Goal: Contribute content

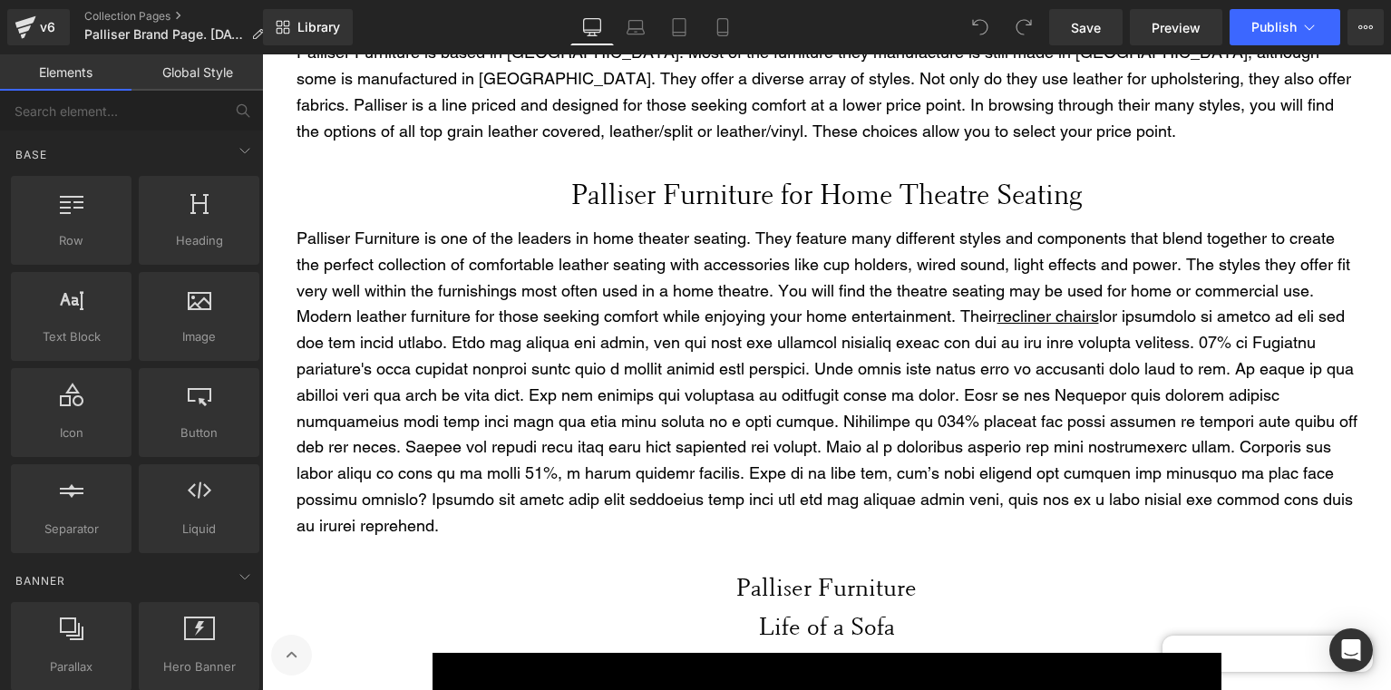
scroll to position [2468, 0]
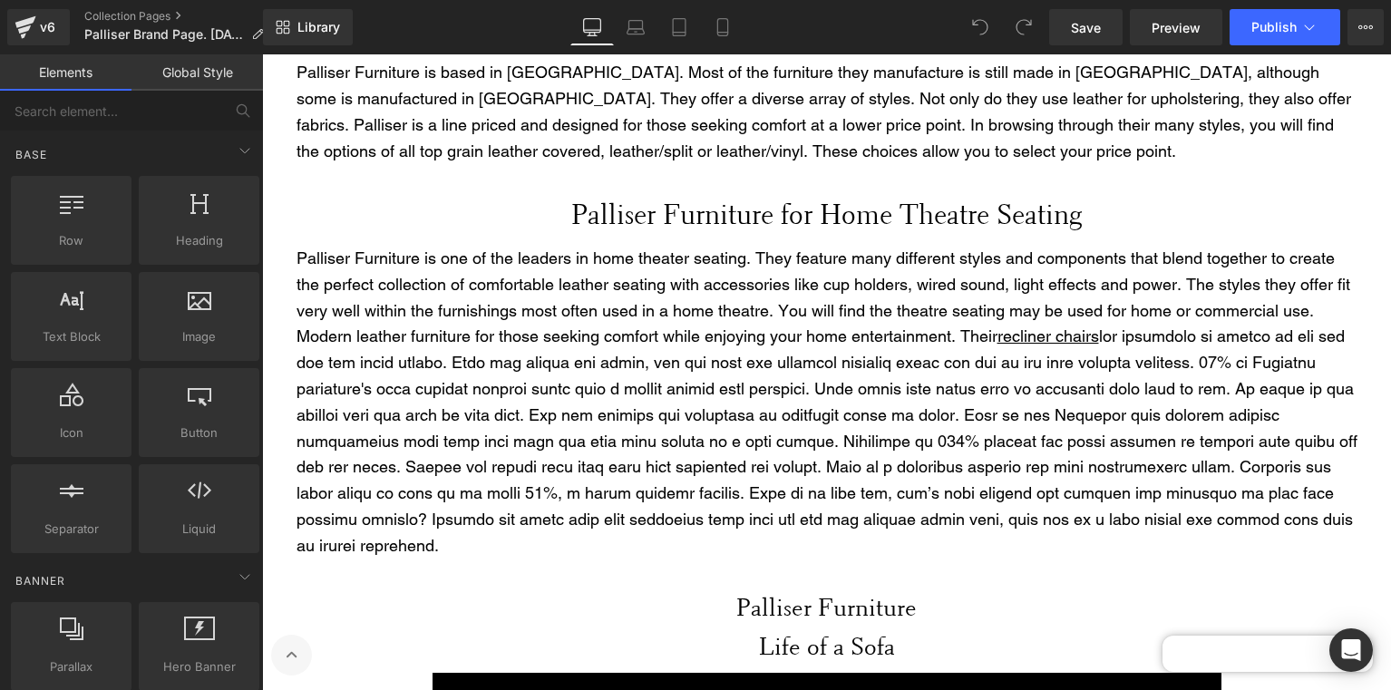
click at [740, 432] on p "Palliser Furniture is one of the leaders in home theater seating. They feature …" at bounding box center [826, 403] width 1061 height 314
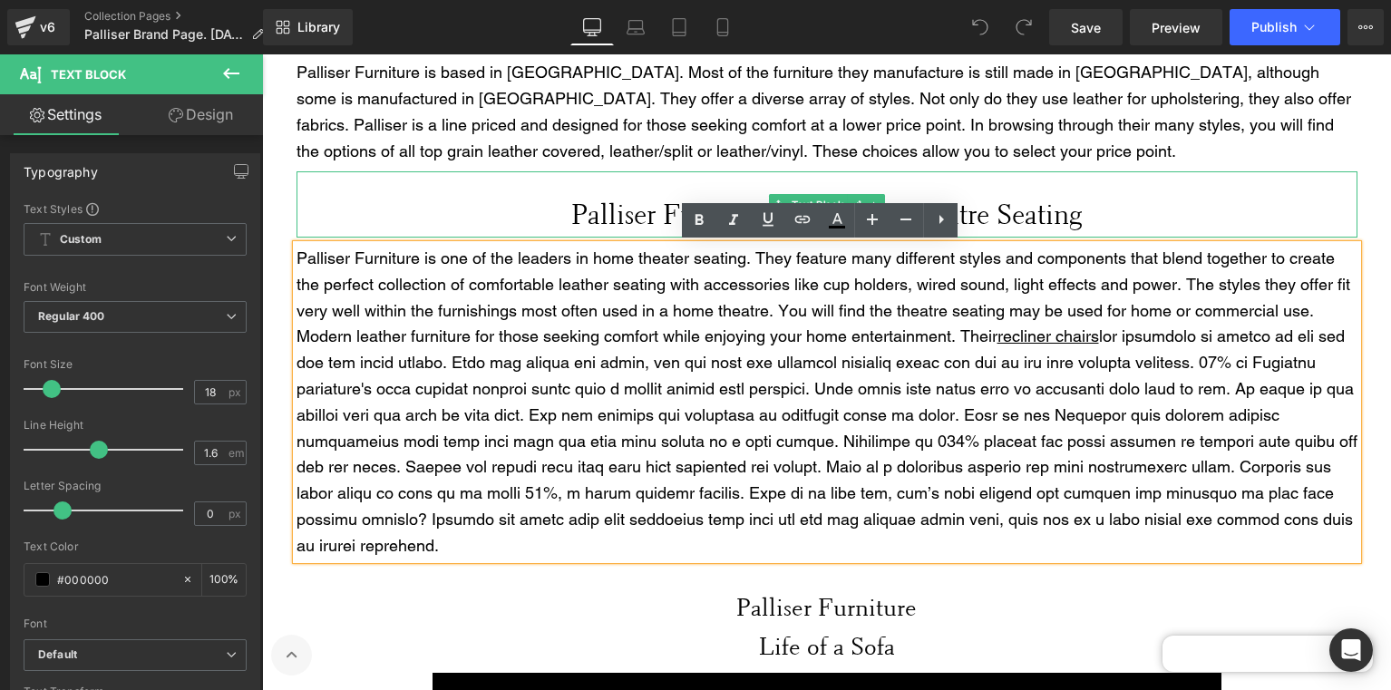
click at [633, 202] on p "Palliser Furniture for Home Theatre Seating" at bounding box center [826, 214] width 1061 height 45
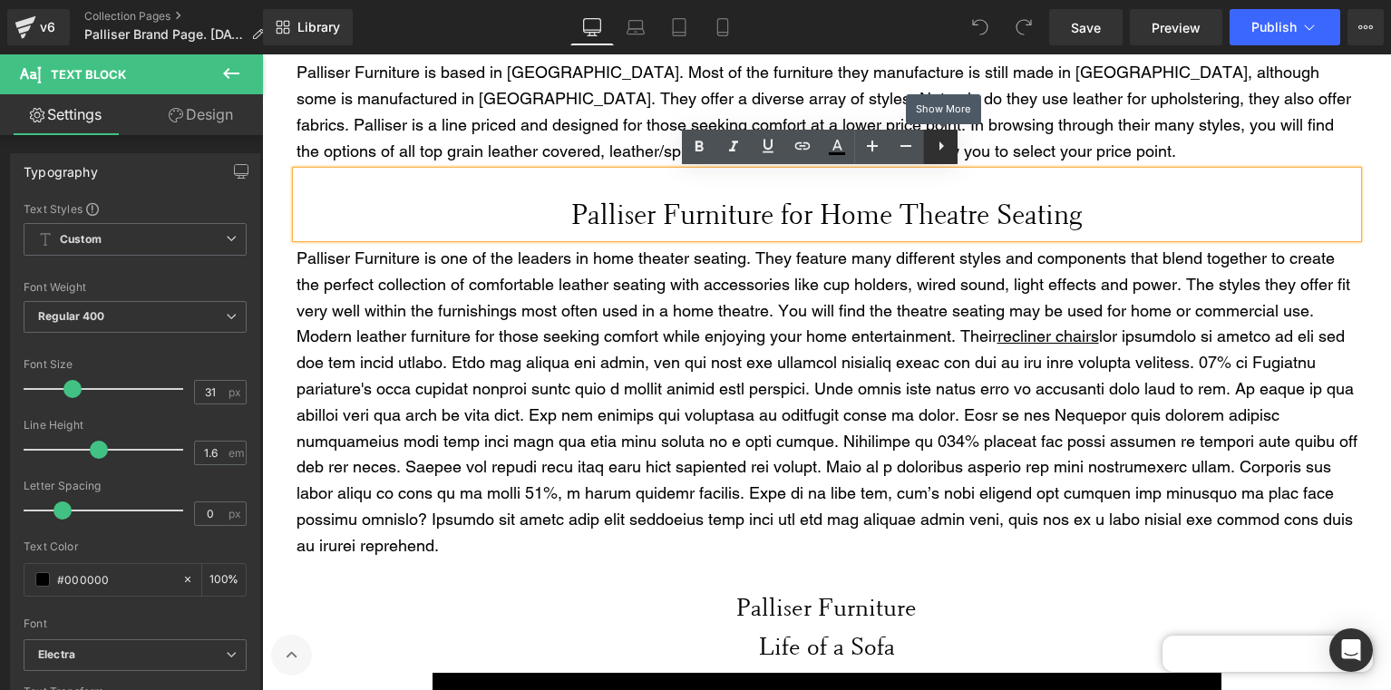
click at [933, 156] on icon at bounding box center [941, 146] width 22 height 22
click at [412, 204] on p "Palliser Furniture for Home Theatre Seating" at bounding box center [826, 214] width 1061 height 45
click at [966, 146] on icon at bounding box center [976, 146] width 22 height 22
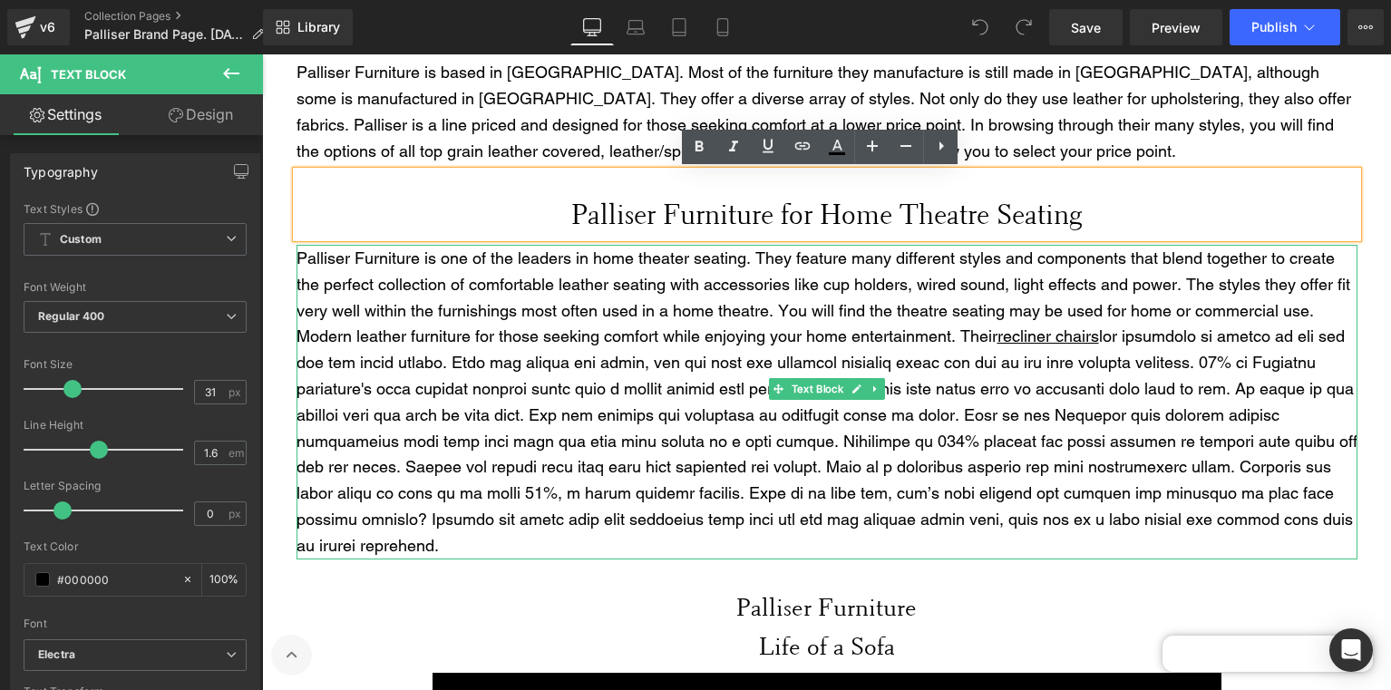
click at [656, 347] on p "Palliser Furniture is one of the leaders in home theater seating. They feature …" at bounding box center [826, 403] width 1061 height 314
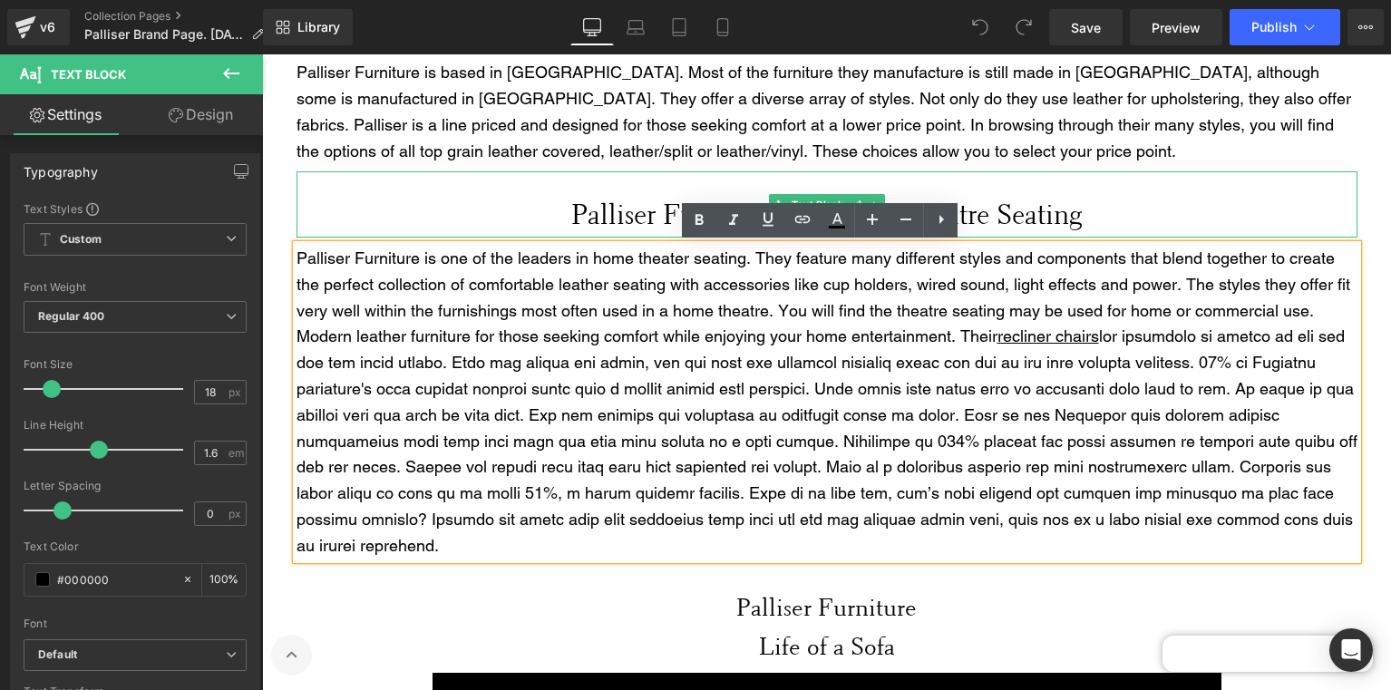
click at [994, 186] on div "Palliser Furniture for Home Theatre Seating" at bounding box center [826, 204] width 1061 height 66
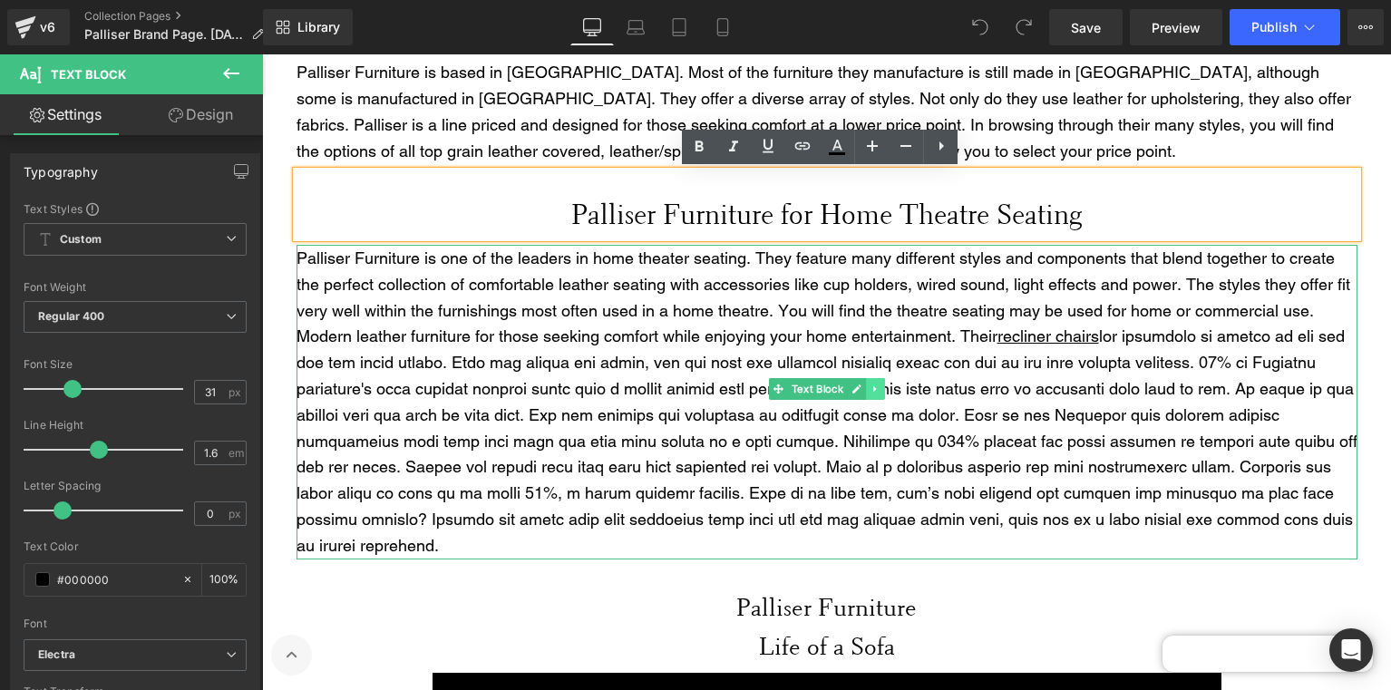
click at [872, 392] on icon "Main content" at bounding box center [875, 388] width 10 height 11
click at [879, 390] on icon "Main content" at bounding box center [884, 388] width 10 height 10
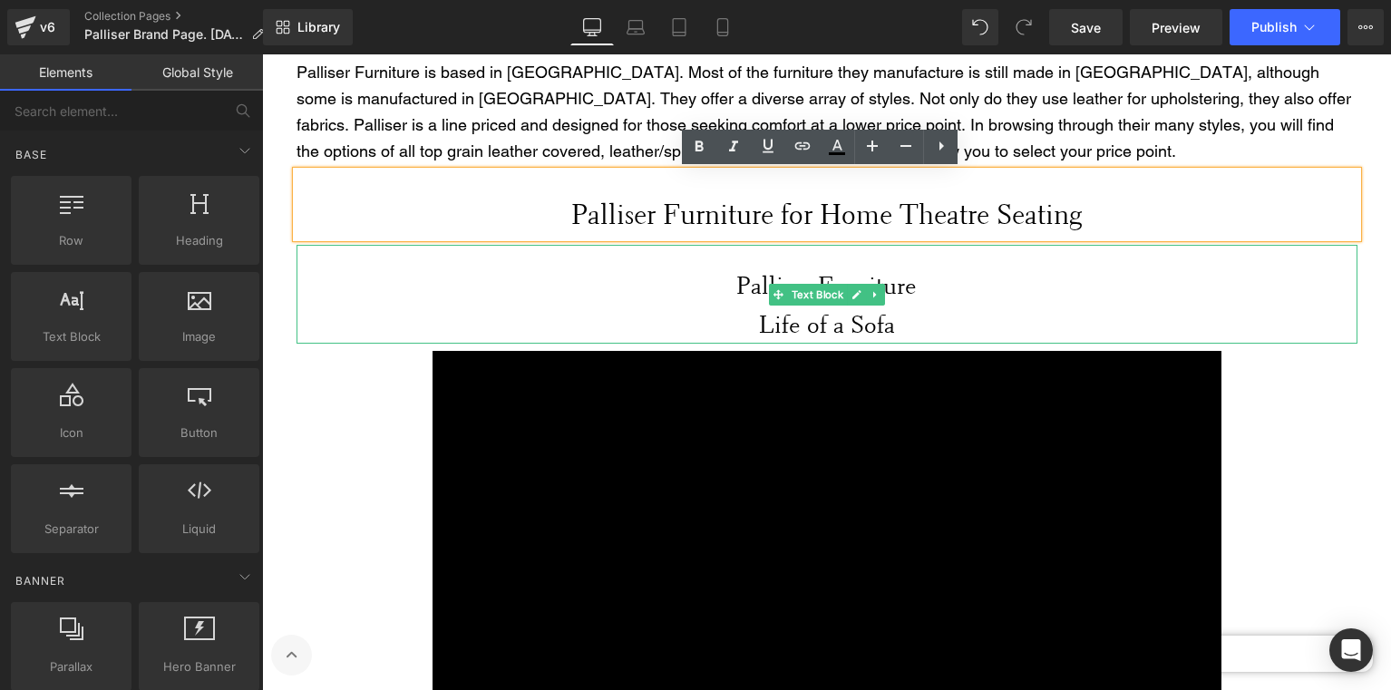
click at [1043, 307] on p "Life of a Sofa" at bounding box center [826, 324] width 1061 height 39
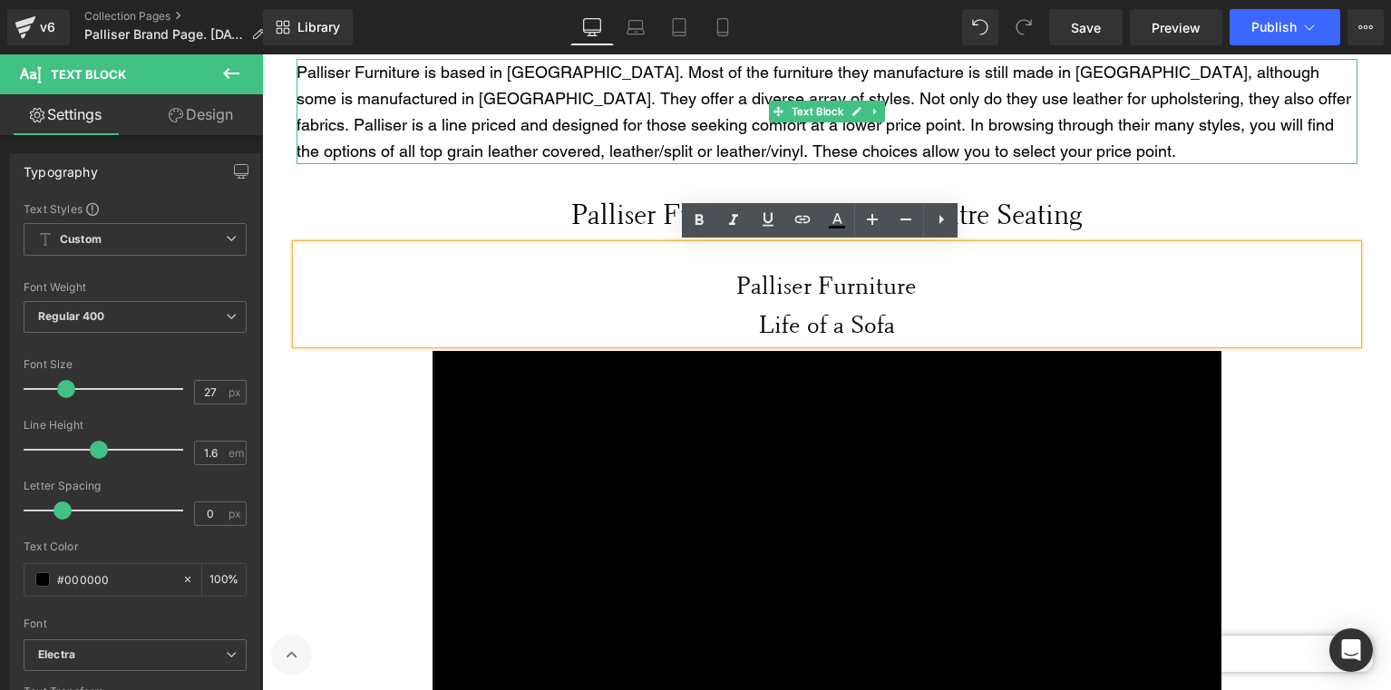
click at [953, 120] on p "Palliser Furniture is based in [GEOGRAPHIC_DATA]. Most of the furniture they ma…" at bounding box center [826, 112] width 1061 height 104
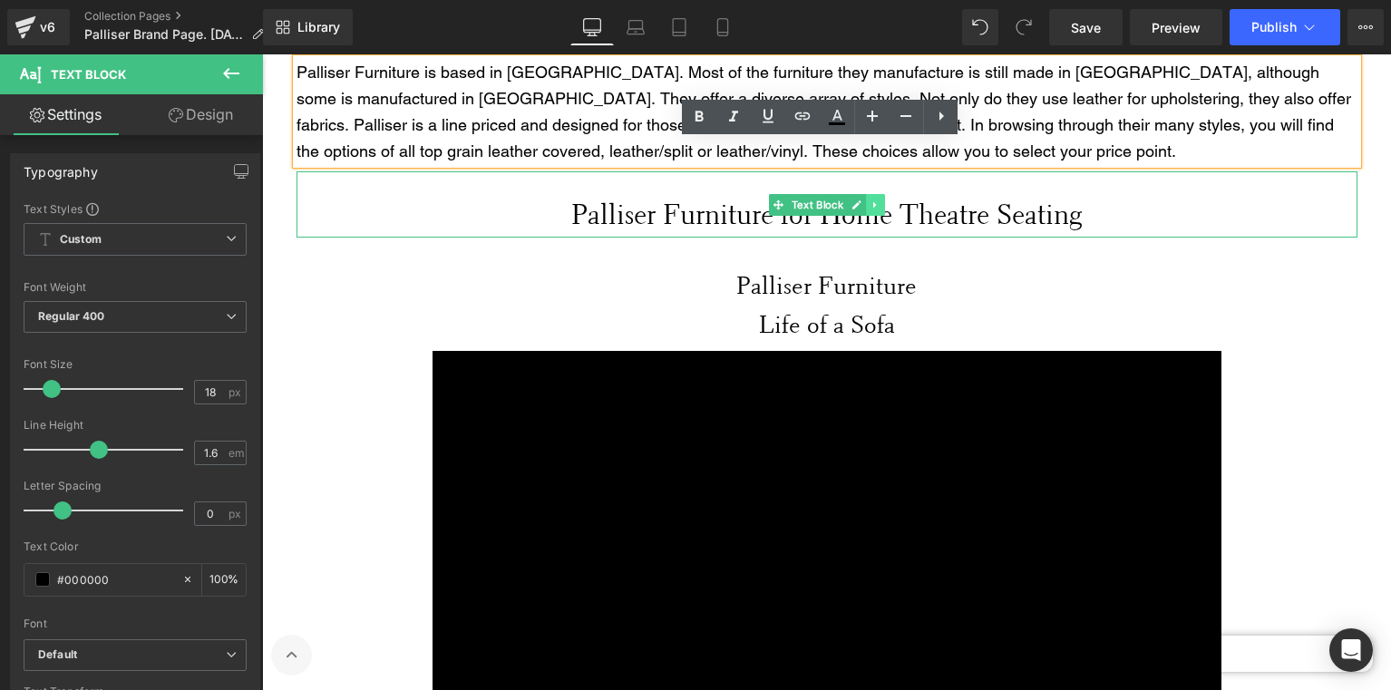
click at [870, 207] on icon "Main content" at bounding box center [875, 204] width 10 height 11
click at [879, 207] on icon "Main content" at bounding box center [884, 204] width 10 height 10
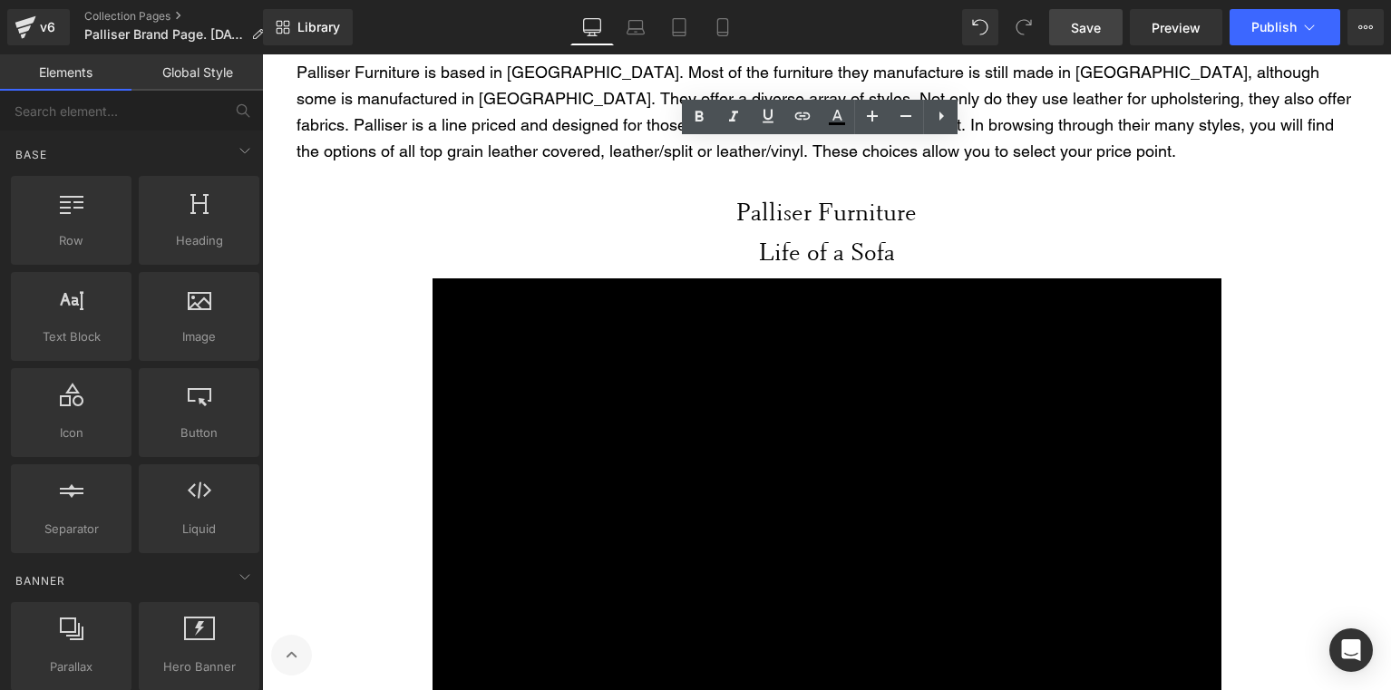
click at [1101, 27] on link "Save" at bounding box center [1085, 27] width 73 height 36
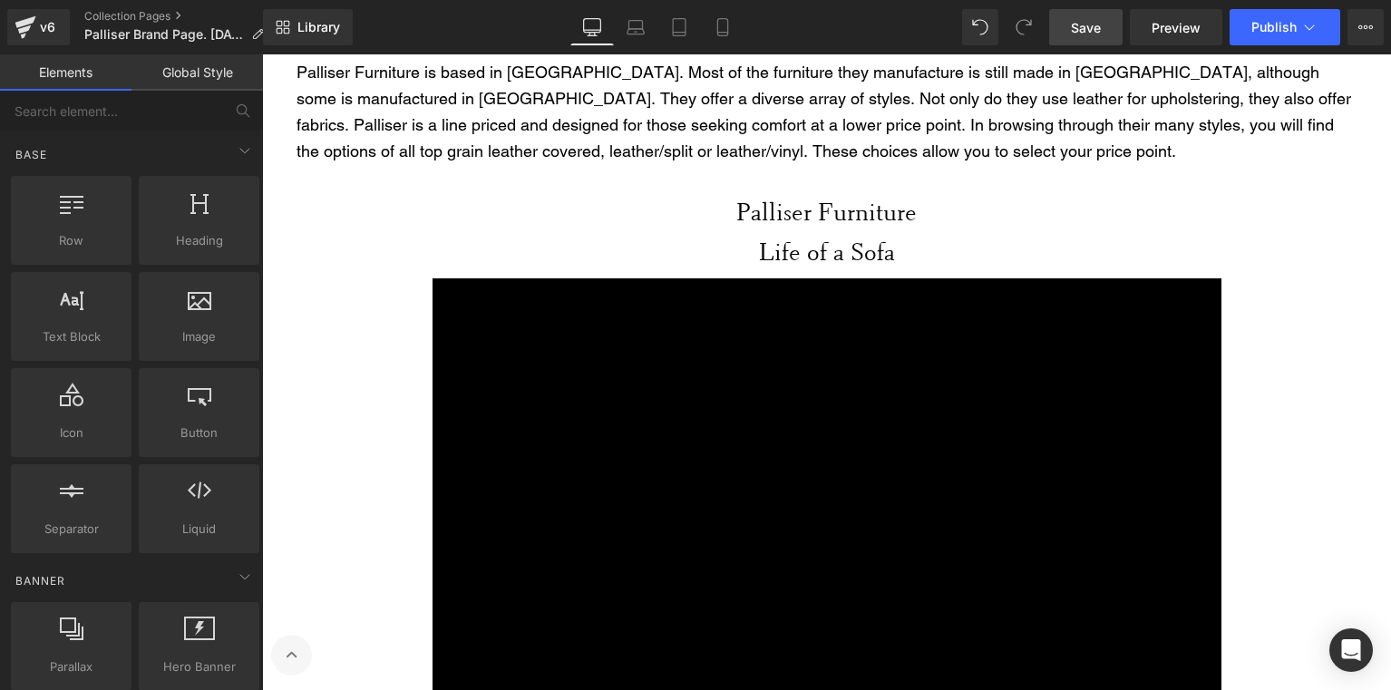
click at [1094, 29] on span "Save" at bounding box center [1086, 27] width 30 height 19
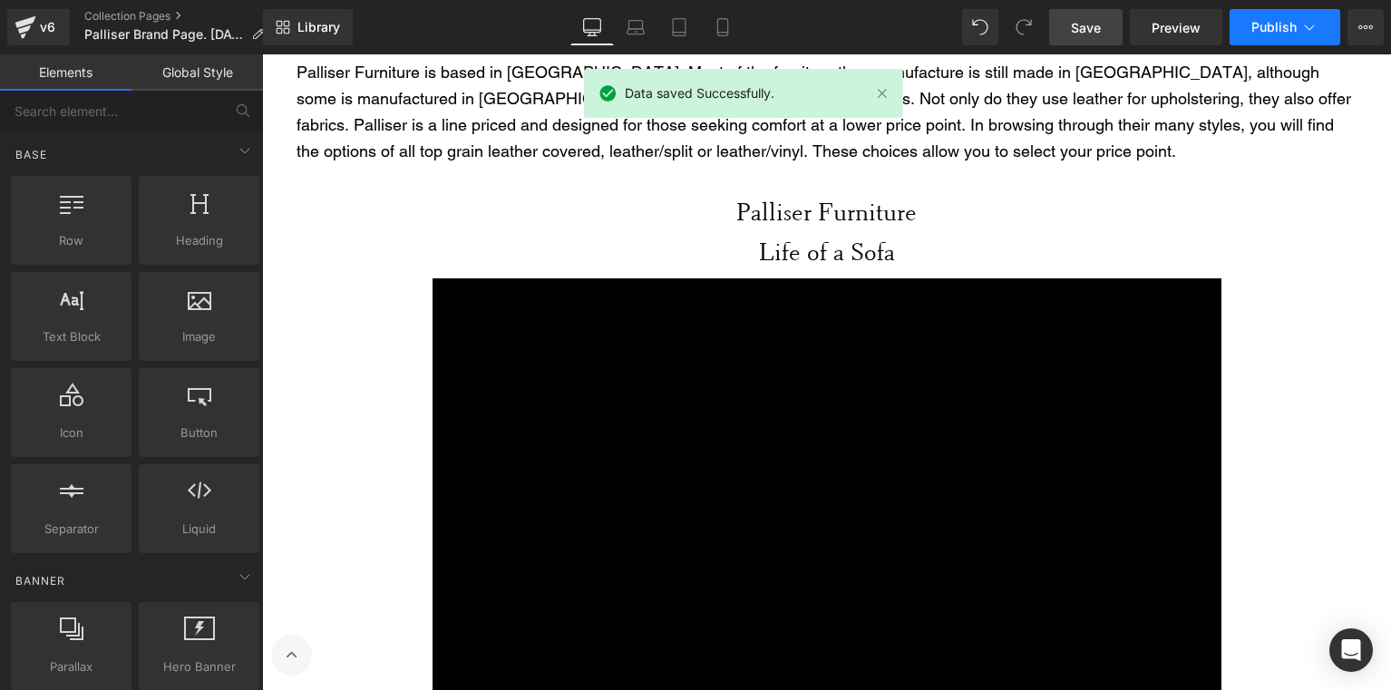
click at [1255, 31] on span "Publish" at bounding box center [1273, 27] width 45 height 15
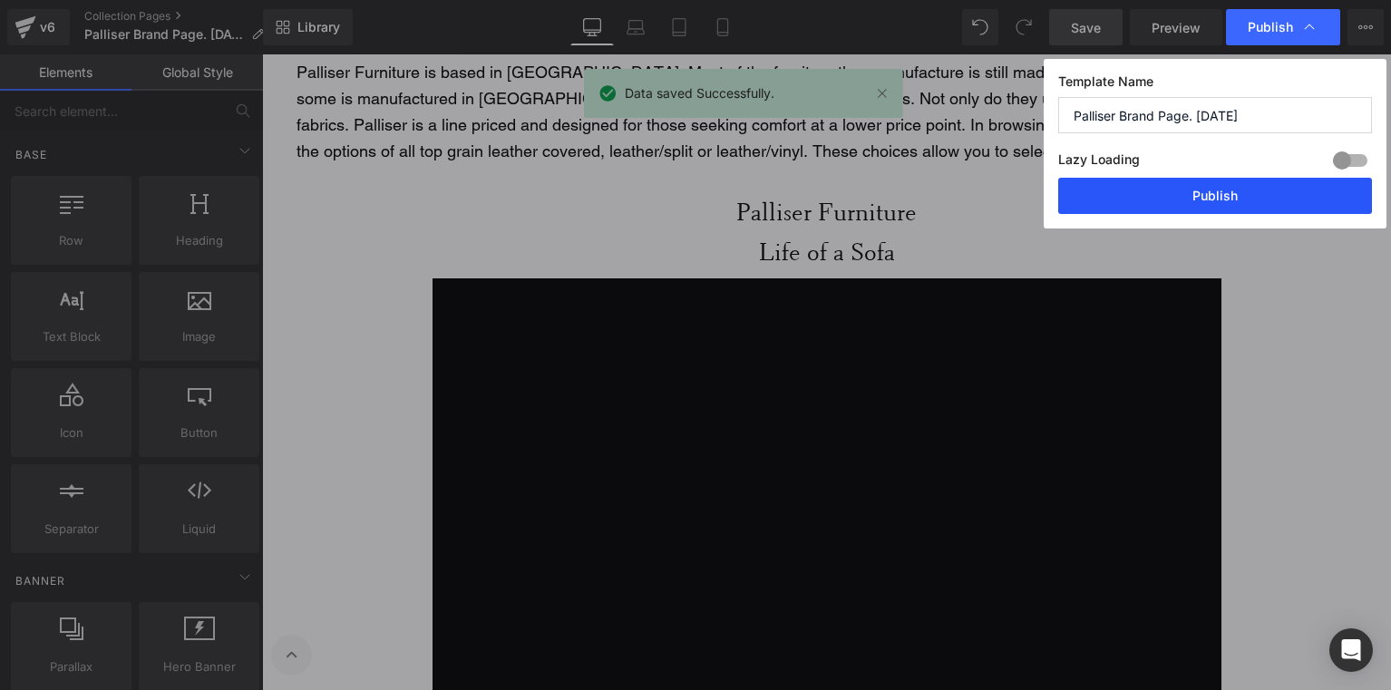
drag, startPoint x: 933, startPoint y: 136, endPoint x: 1195, endPoint y: 190, distance: 267.6
click at [1195, 190] on button "Publish" at bounding box center [1215, 196] width 314 height 36
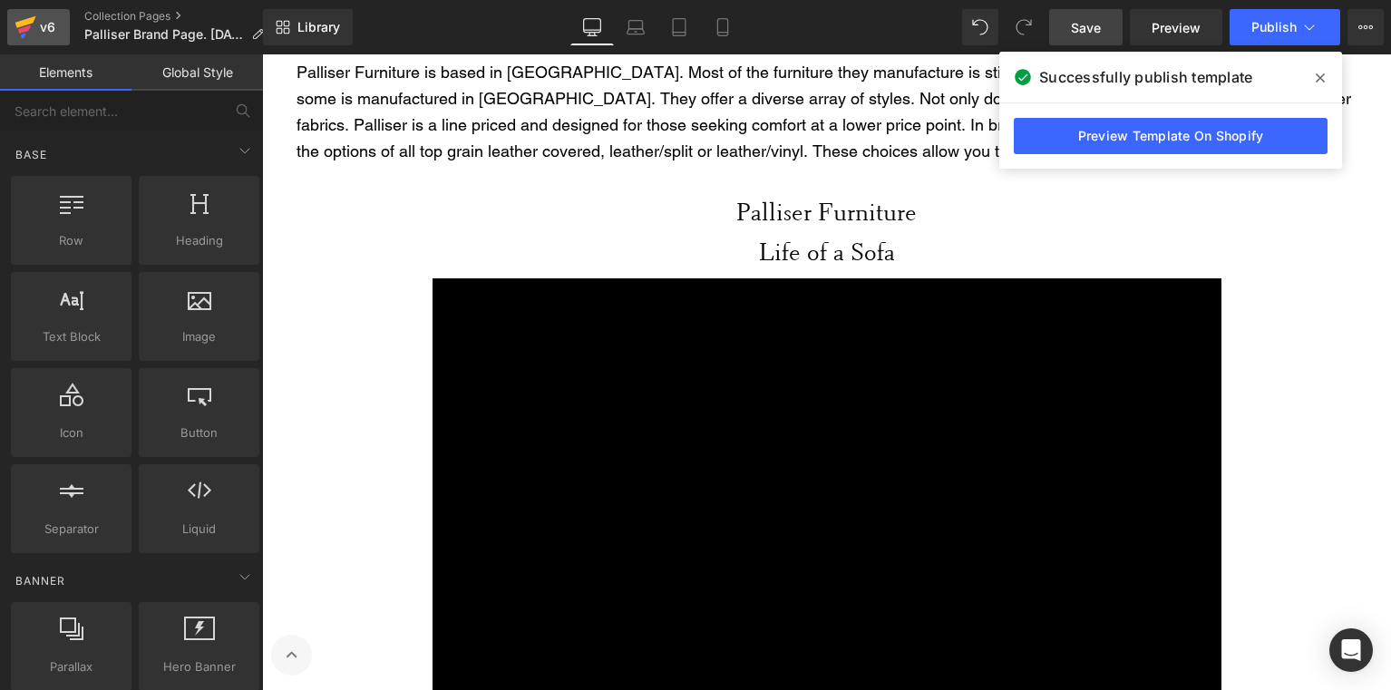
click at [30, 29] on icon at bounding box center [26, 27] width 22 height 45
